Goal: Transaction & Acquisition: Download file/media

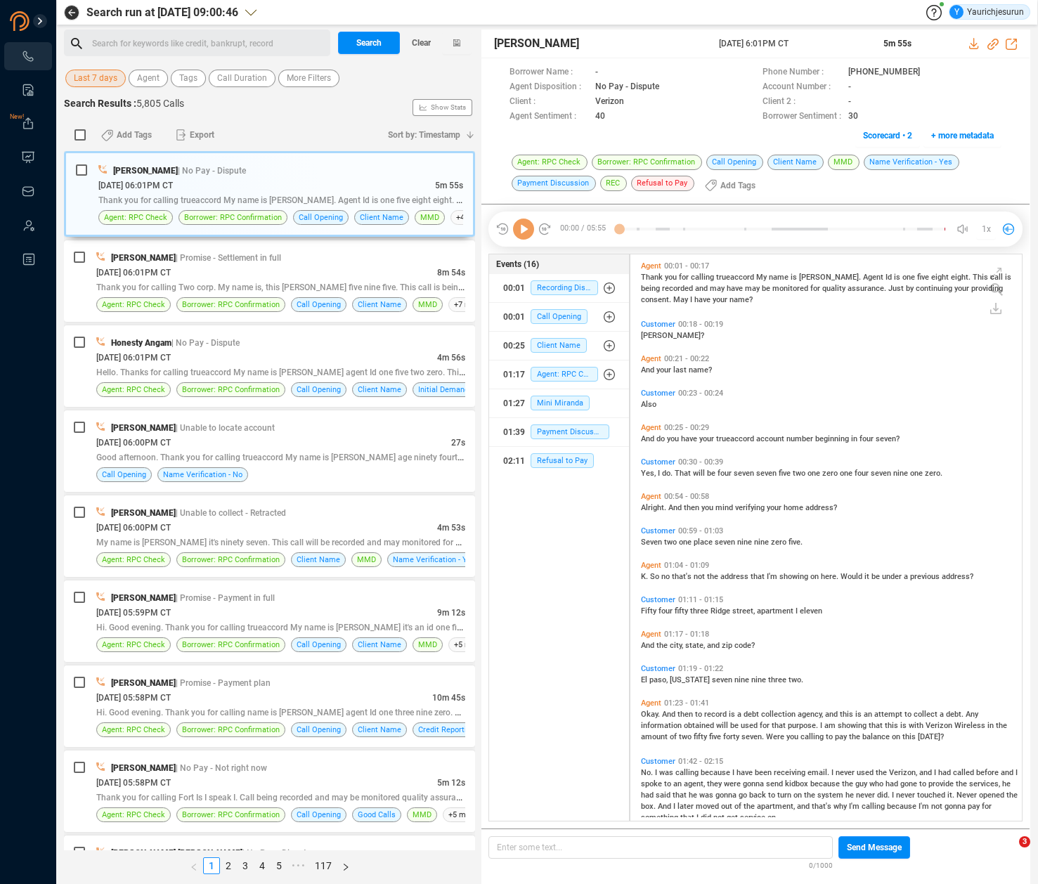
scroll to position [564, 384]
click at [100, 74] on span "Last 7 days" at bounding box center [96, 79] width 44 height 18
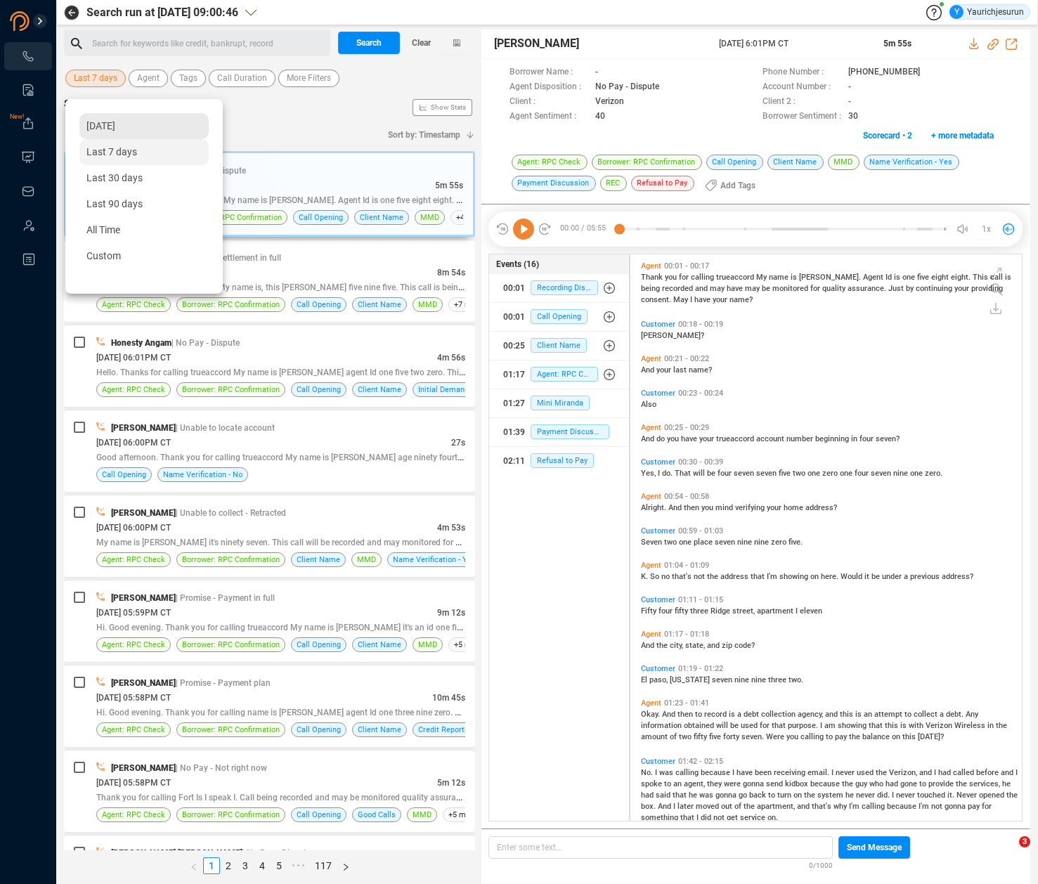
click at [100, 128] on span "Yesterday" at bounding box center [100, 125] width 29 height 11
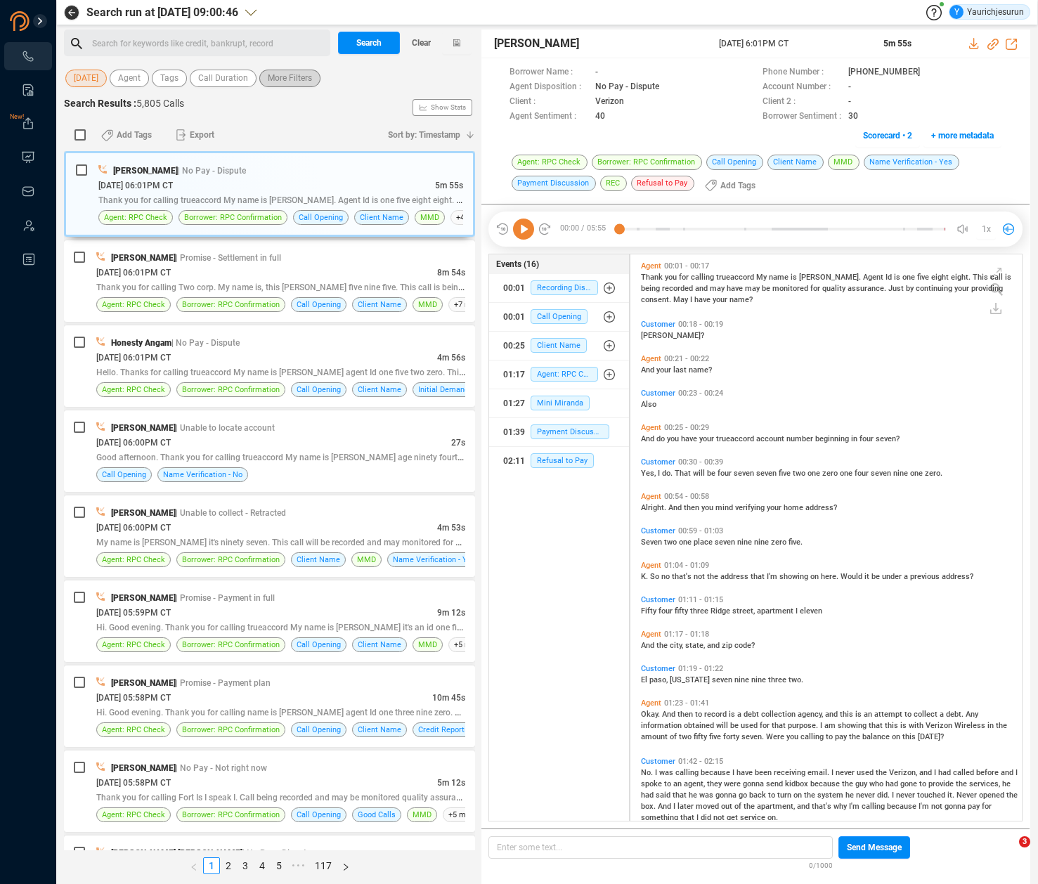
click at [296, 84] on span "More Filters" at bounding box center [290, 79] width 44 height 18
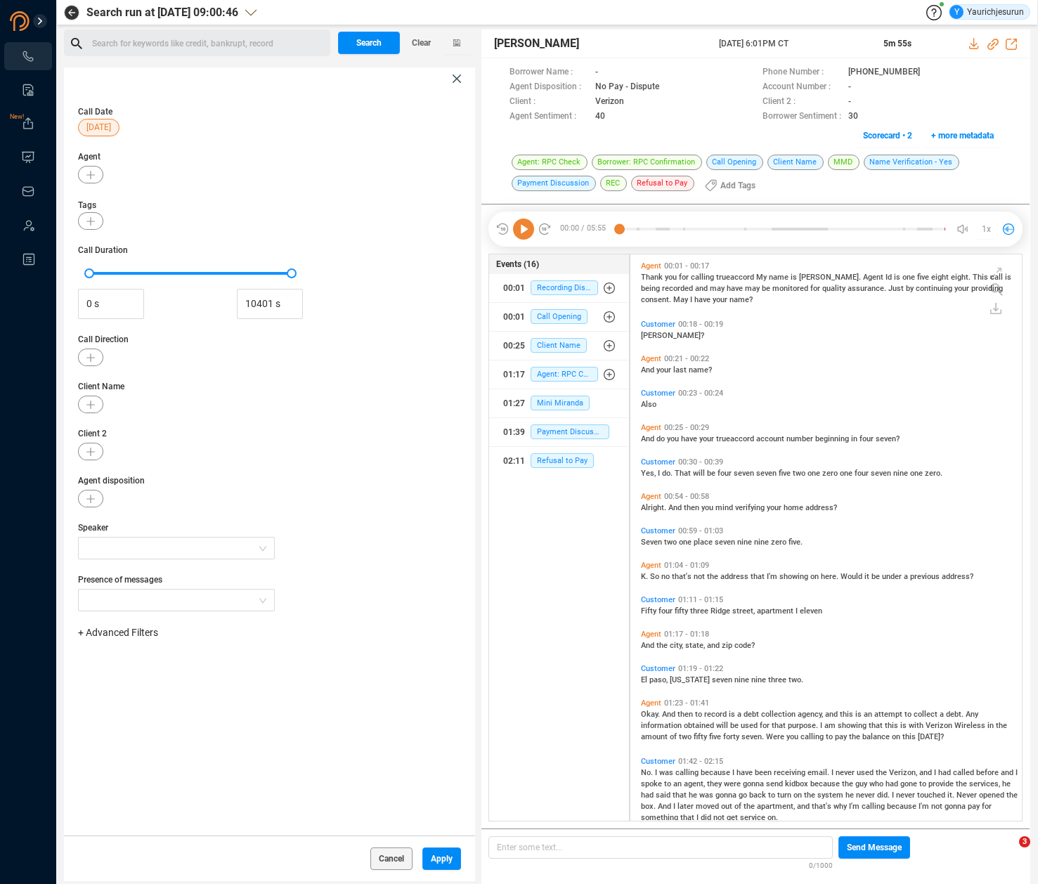
click at [134, 641] on div "+ Advanced Filters" at bounding box center [269, 639] width 383 height 29
click at [132, 632] on span "+ Advanced Filters" at bounding box center [118, 632] width 80 height 11
click at [132, 754] on div "Phone Number" at bounding box center [140, 749] width 96 height 15
click at [133, 751] on span "Phone Number" at bounding box center [124, 749] width 65 height 11
click at [250, 668] on div "Enter a comma separated list ﻿" at bounding box center [218, 677] width 267 height 30
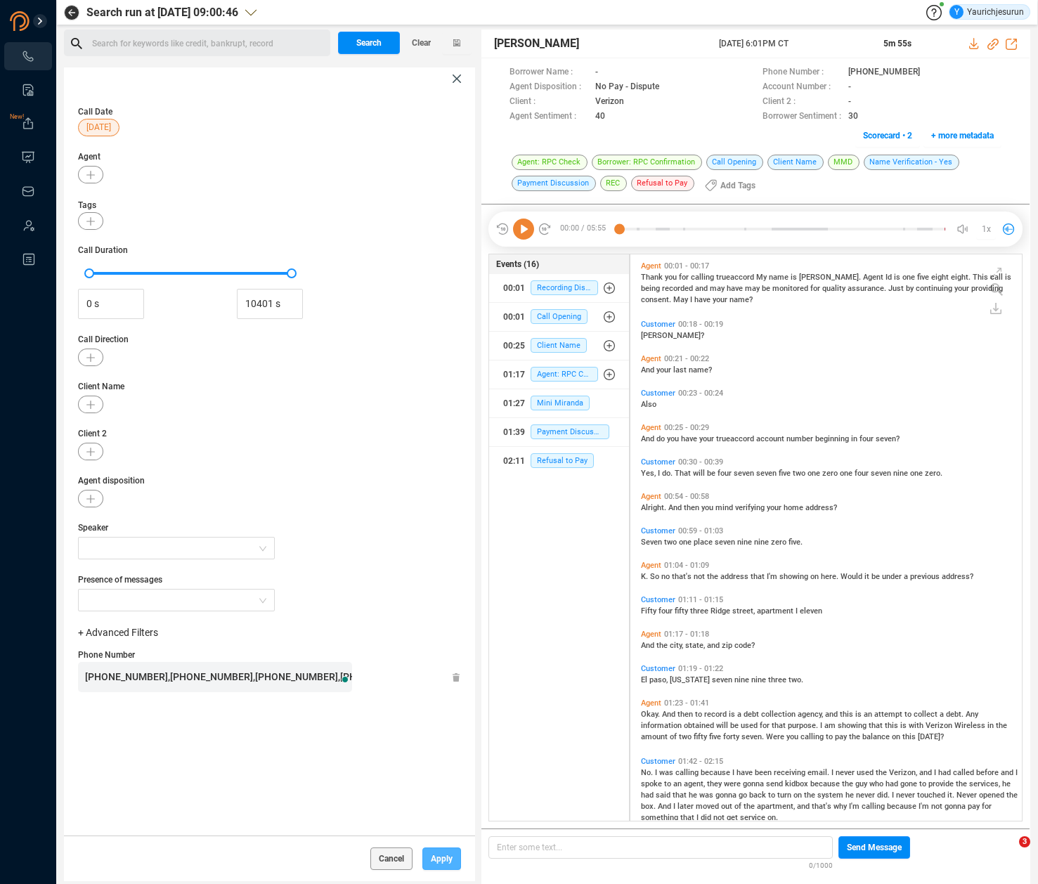
scroll to position [4, 0]
click at [431, 854] on span "Apply" at bounding box center [442, 859] width 22 height 22
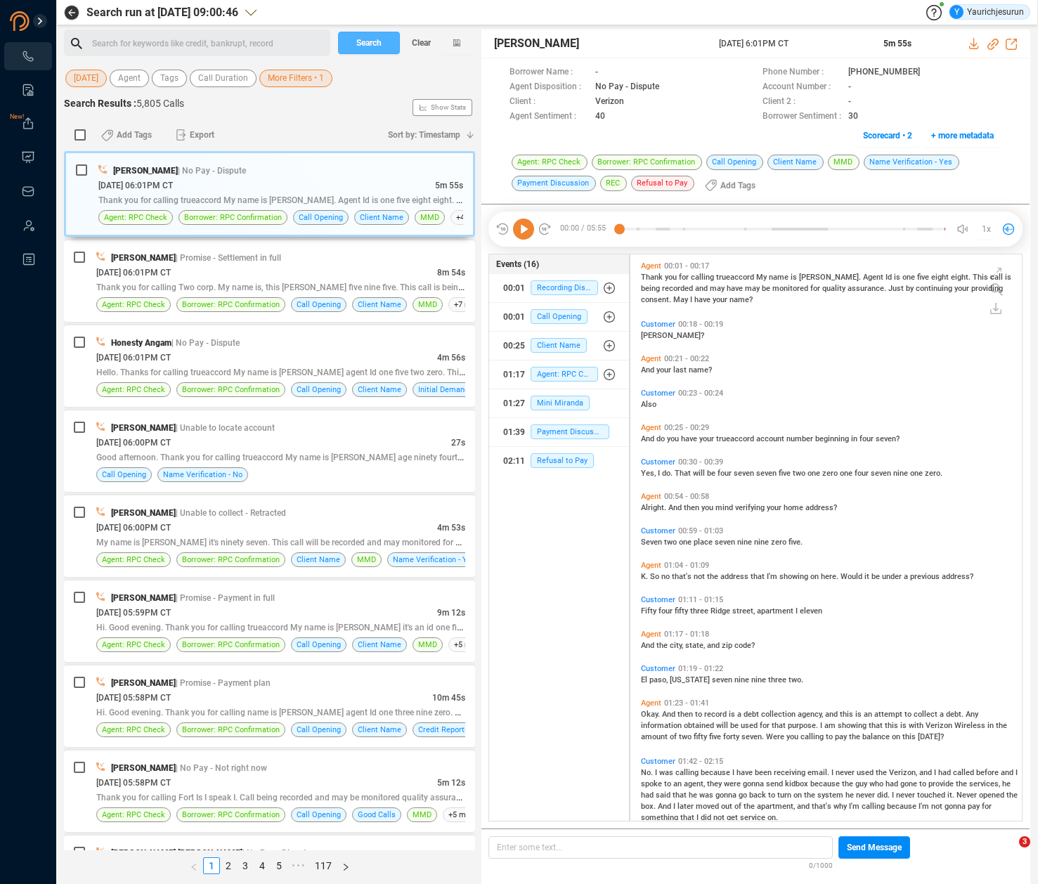
click at [367, 49] on span "Search" at bounding box center [368, 43] width 25 height 22
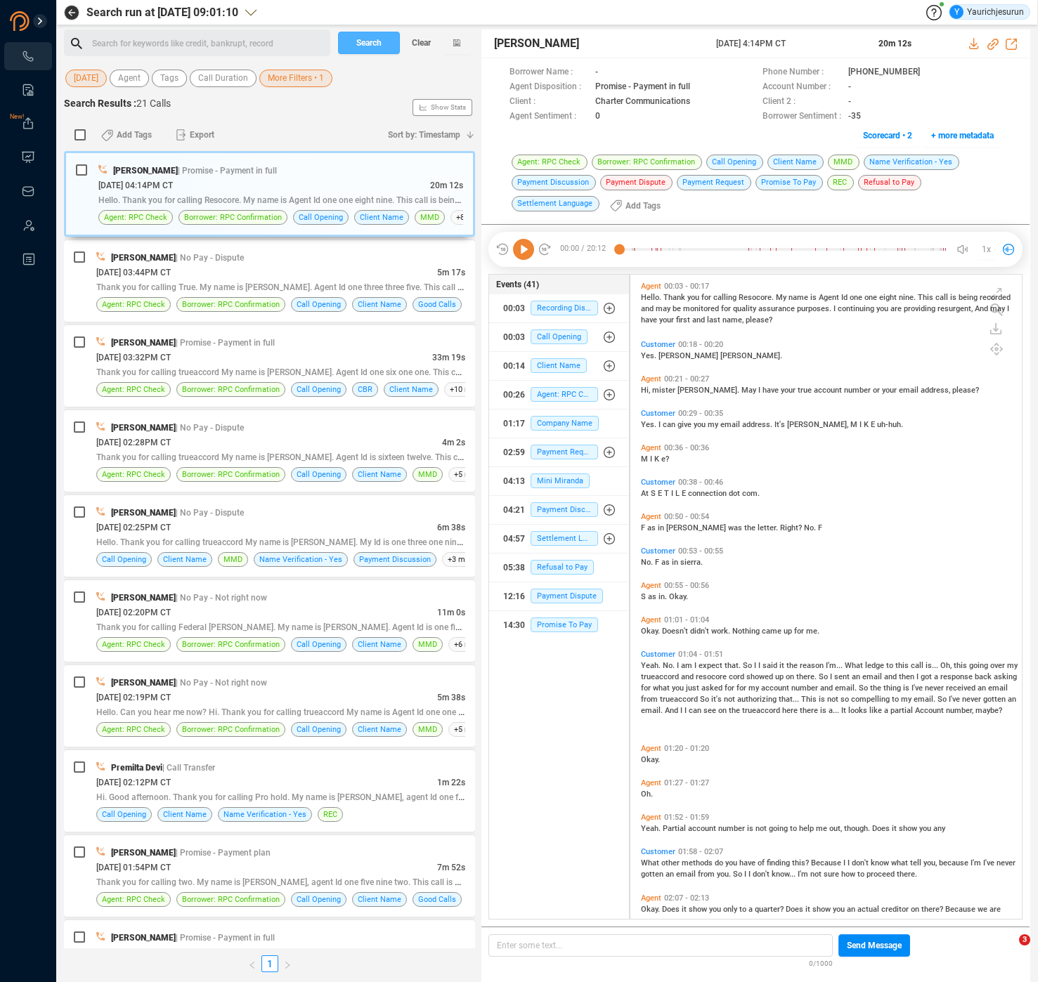
scroll to position [642, 384]
click at [79, 136] on input "checkbox" at bounding box center [79, 134] width 11 height 11
checkbox input "true"
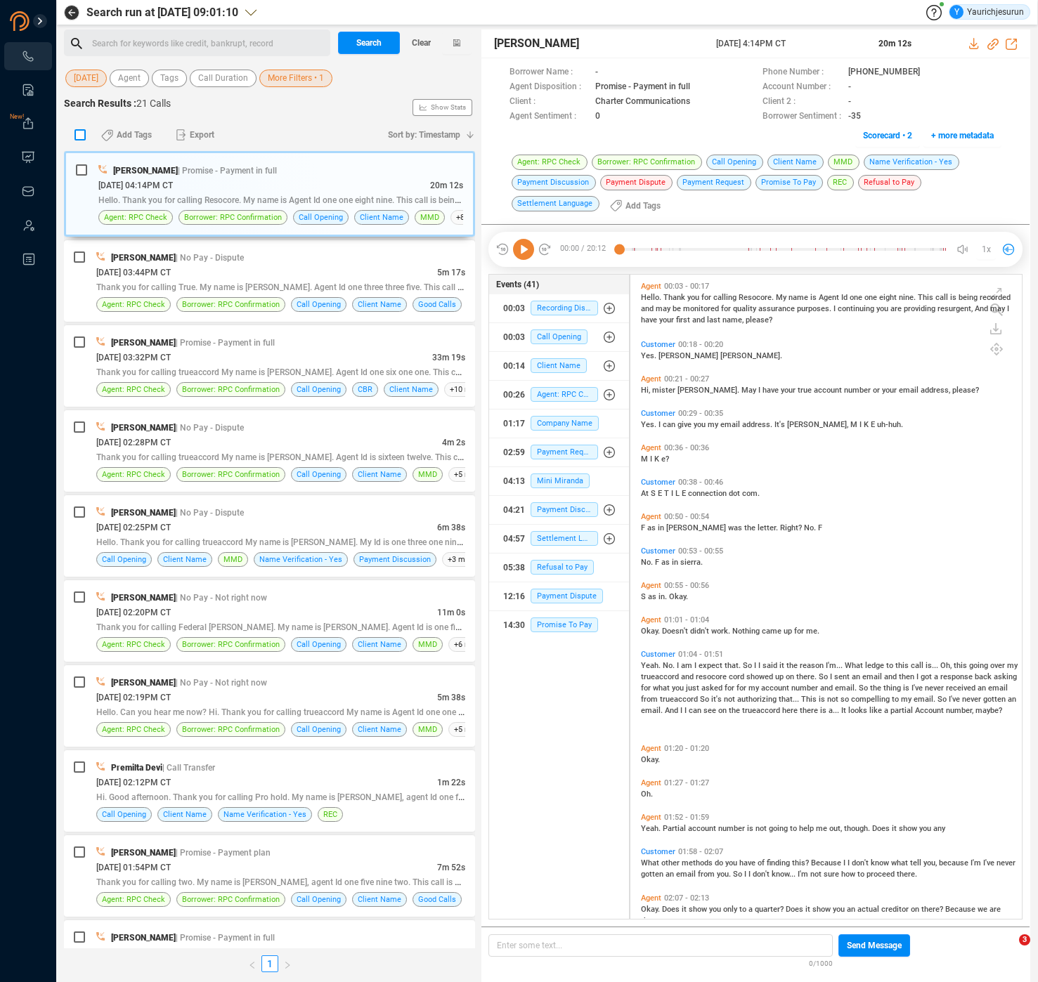
checkbox input "true"
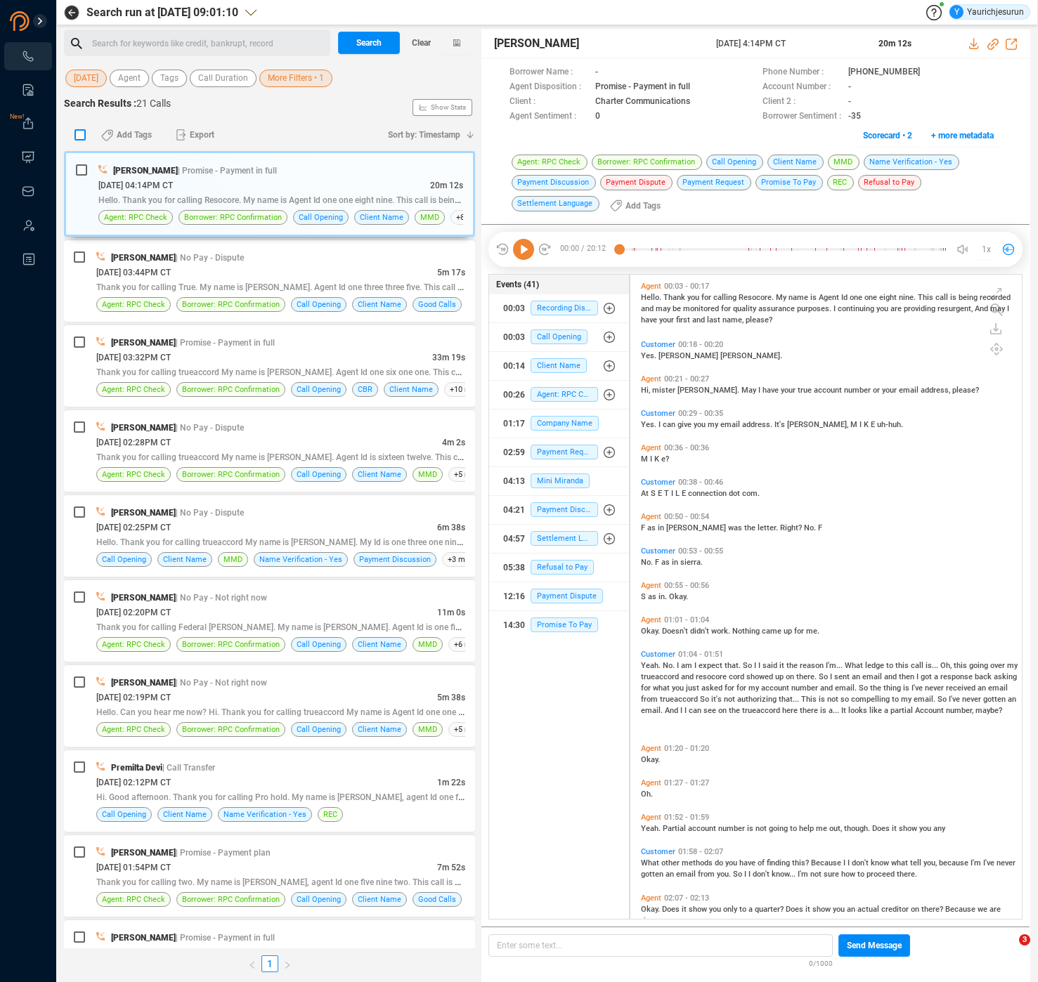
checkbox input "true"
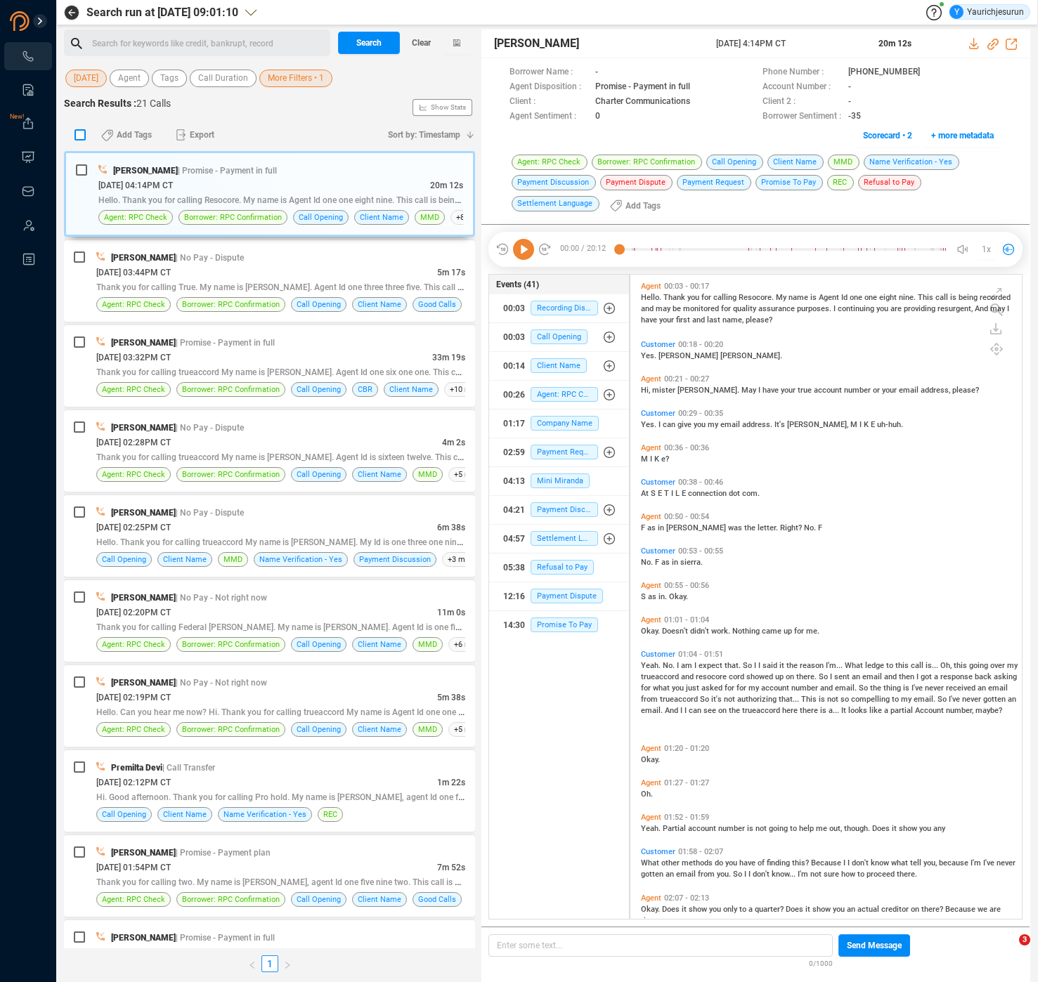
checkbox input "true"
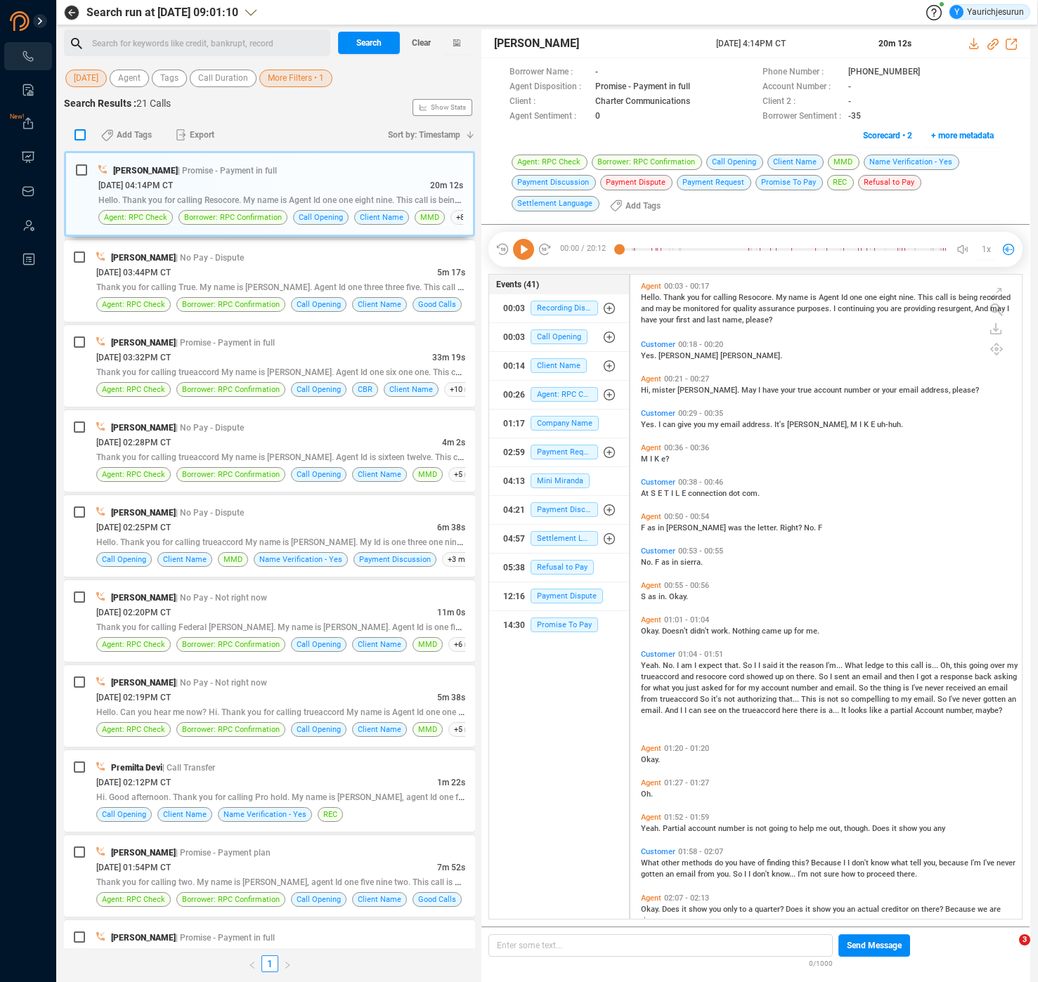
checkbox input "true"
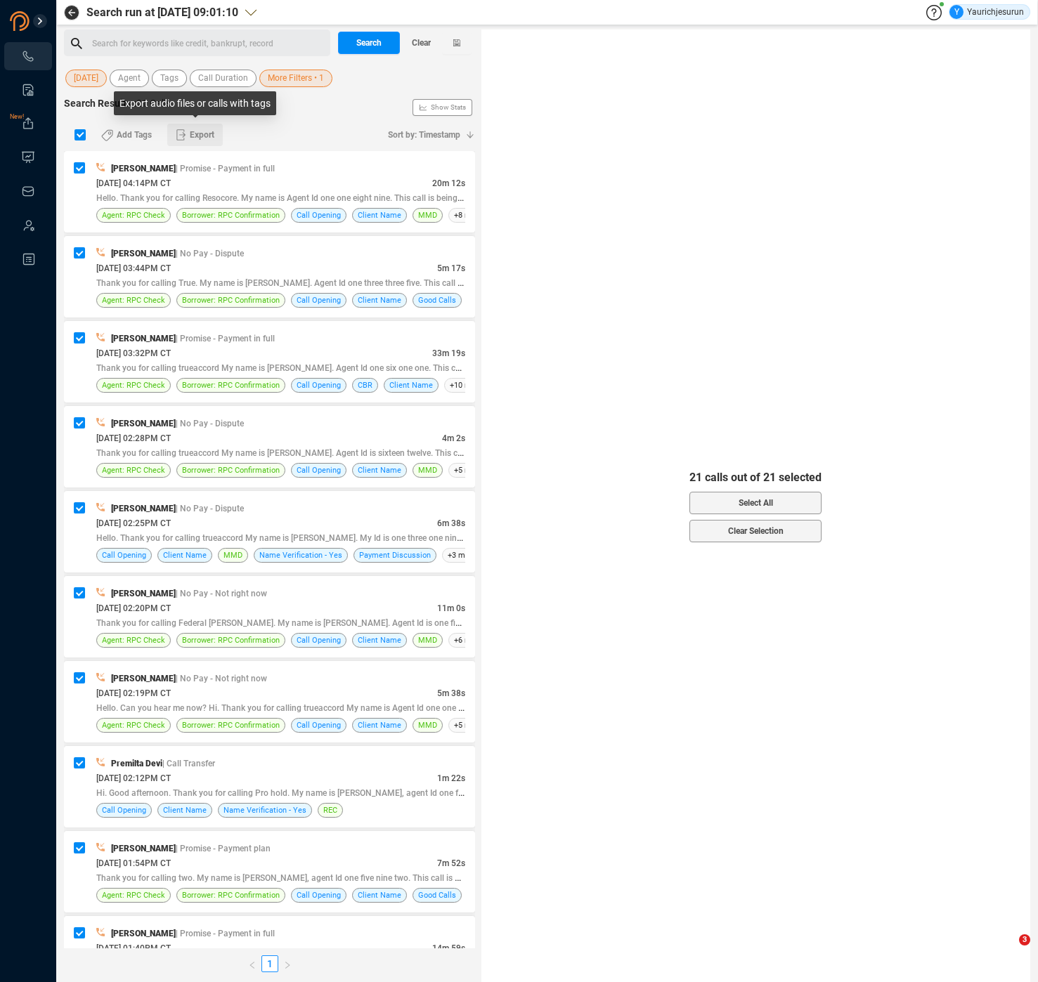
click at [200, 140] on span "Export" at bounding box center [202, 135] width 25 height 22
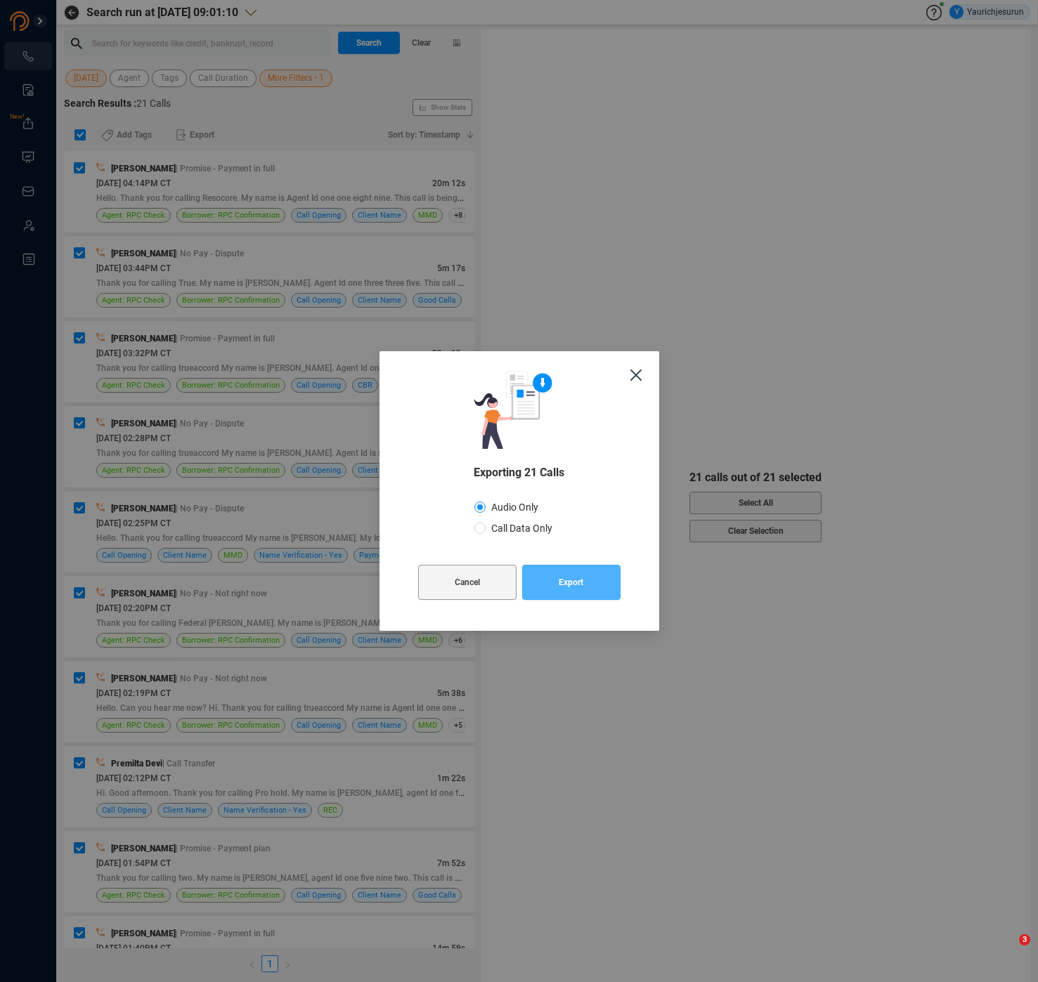
click at [577, 583] on span "Export" at bounding box center [571, 582] width 25 height 35
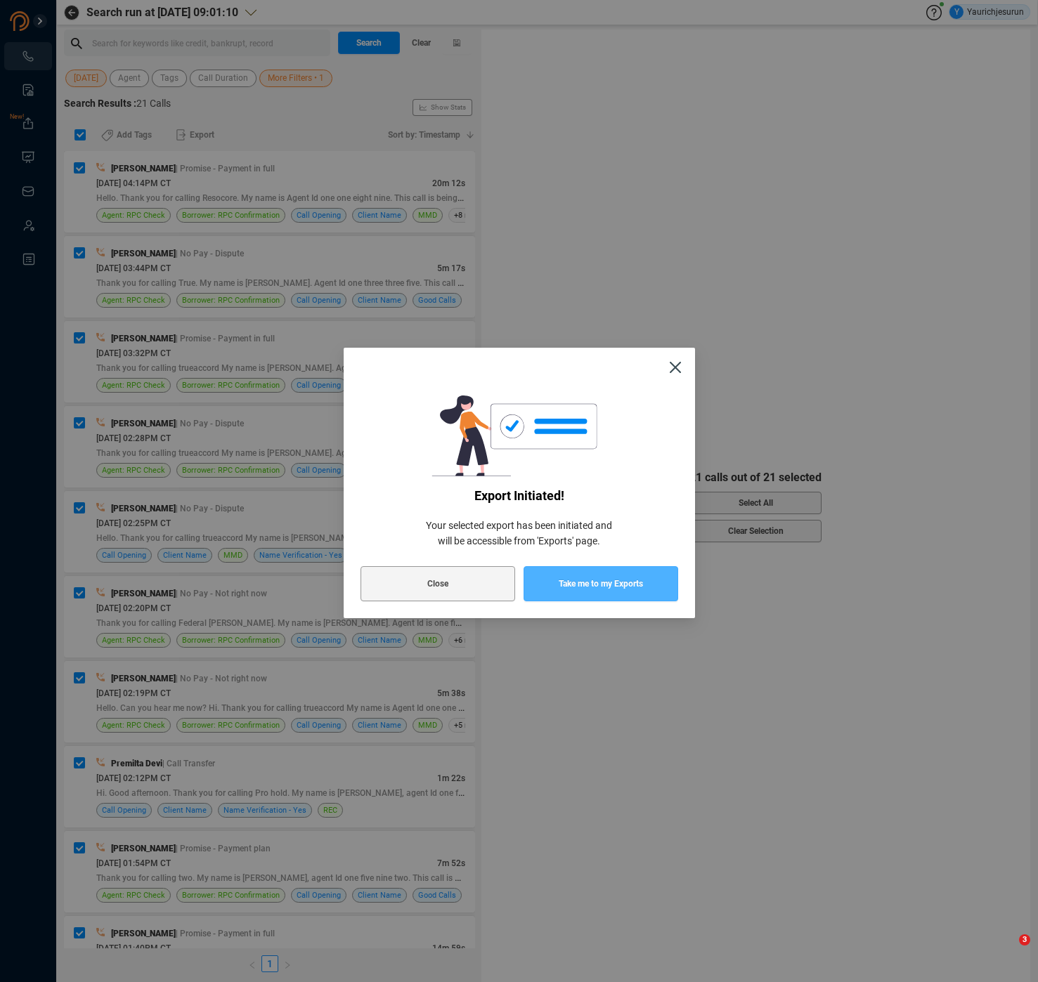
click at [559, 576] on span "Take me to my Exports" at bounding box center [601, 583] width 84 height 35
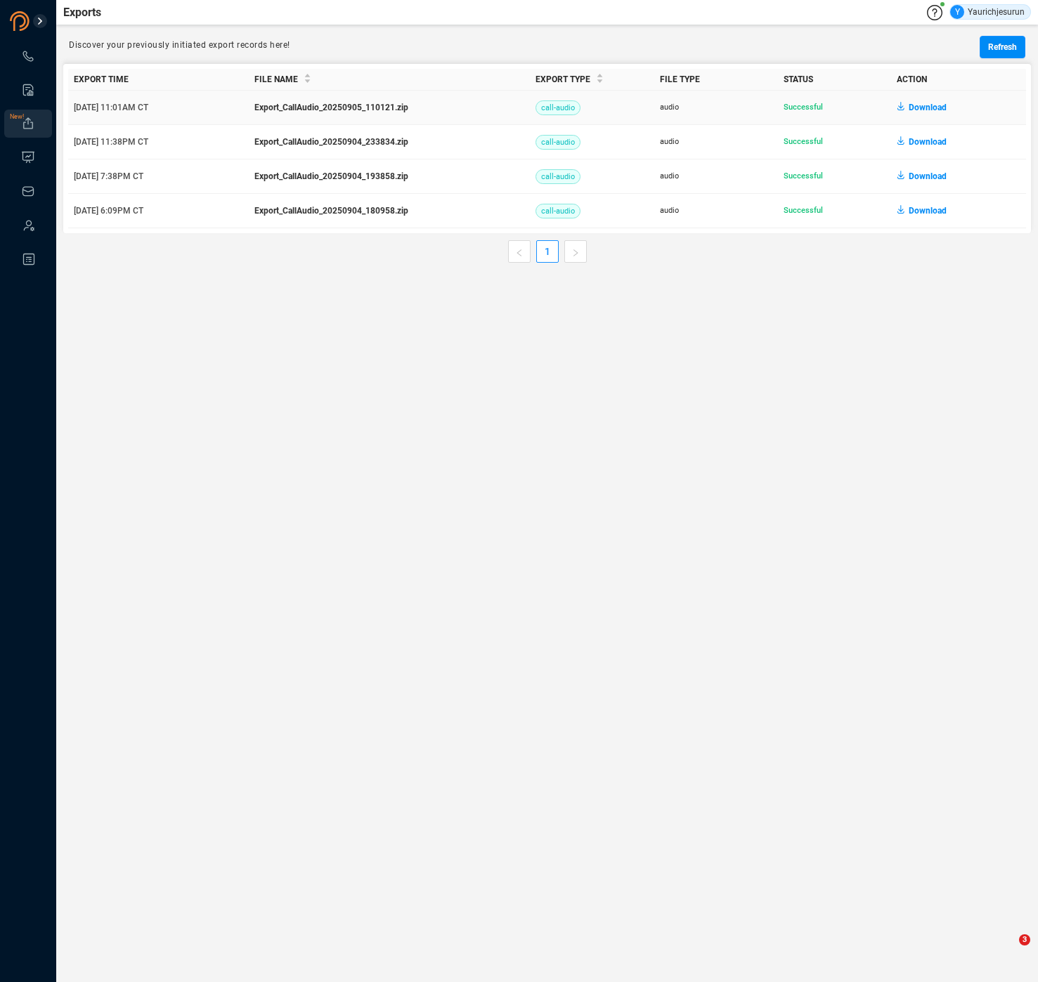
click at [920, 111] on span "Download" at bounding box center [928, 107] width 38 height 22
